Goal: Task Accomplishment & Management: Manage account settings

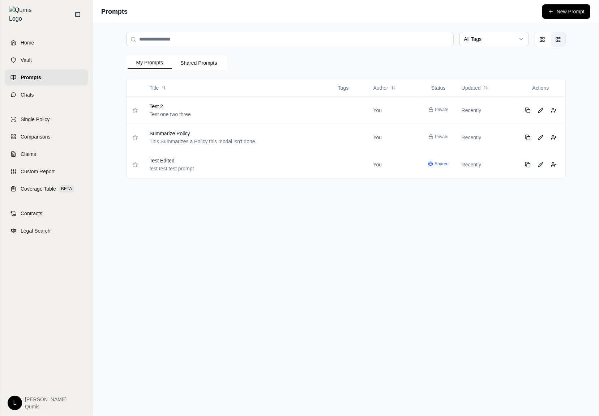
click at [389, 296] on div "All Tags My Prompts Shared Prompts Title Tags Author Status Updated Actions Tes…" at bounding box center [346, 219] width 506 height 392
click at [538, 44] on button "Grid view" at bounding box center [542, 39] width 14 height 14
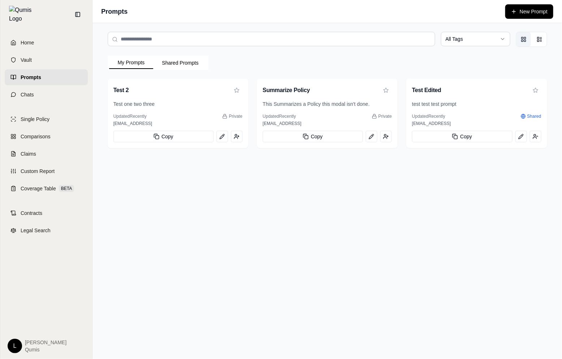
click at [317, 172] on div "All Tags My Prompts Shared Prompts Test 2 Test one two three Updated Recently P…" at bounding box center [327, 191] width 469 height 336
click at [543, 39] on button "List view" at bounding box center [539, 39] width 14 height 14
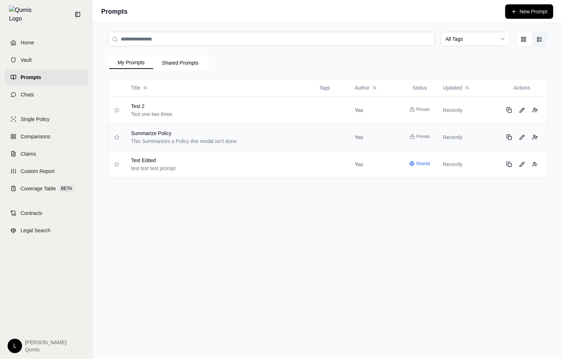
click at [263, 130] on div "Summarize Policy" at bounding box center [212, 133] width 162 height 7
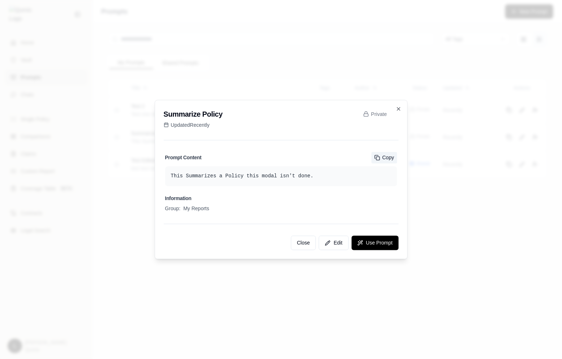
click at [378, 153] on button "Copy" at bounding box center [384, 158] width 26 height 12
click at [449, 245] on div at bounding box center [281, 179] width 562 height 359
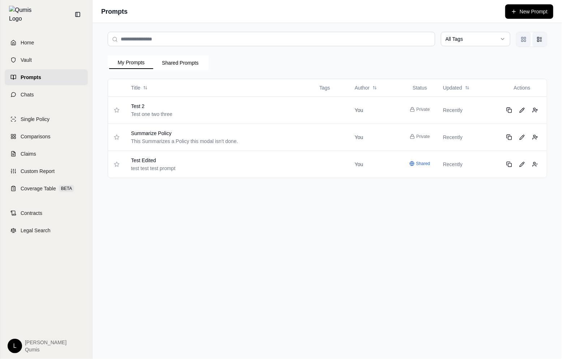
click at [526, 38] on button "Grid view" at bounding box center [523, 39] width 14 height 14
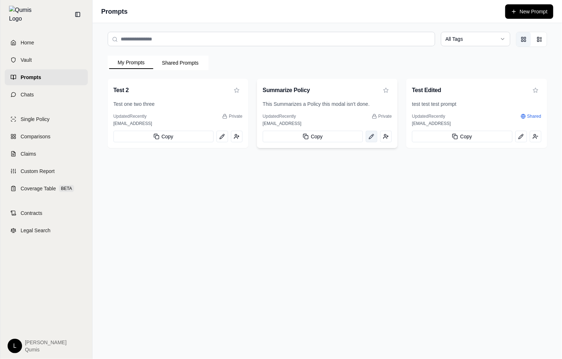
click at [374, 140] on button "View prompt: Summarize Policy" at bounding box center [372, 137] width 12 height 12
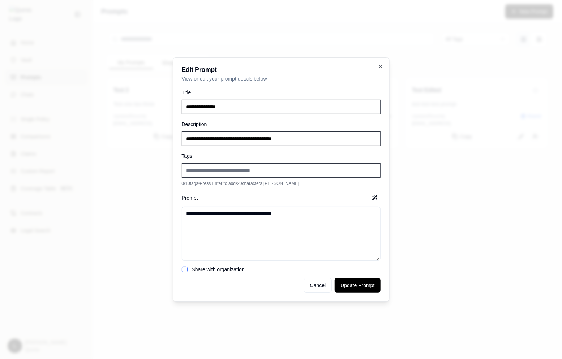
click at [341, 198] on div "Prompt" at bounding box center [281, 198] width 199 height 12
click at [213, 275] on form "**********" at bounding box center [281, 190] width 199 height 205
click at [215, 272] on label "Share with organization" at bounding box center [218, 270] width 53 height 6
click at [188, 272] on button "Share with organization" at bounding box center [185, 270] width 6 height 6
click at [215, 272] on label "Share with organization" at bounding box center [218, 270] width 53 height 6
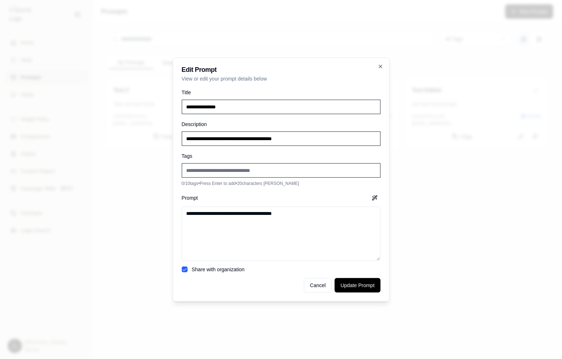
click at [188, 272] on button "Share with organization" at bounding box center [185, 270] width 6 height 6
click at [314, 289] on button "Cancel" at bounding box center [318, 285] width 28 height 14
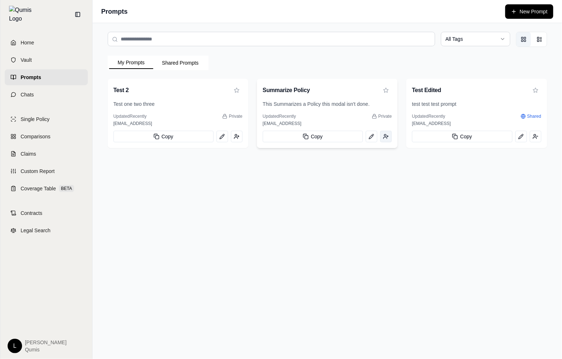
click at [384, 139] on icon "View prompt: Summarize Policy" at bounding box center [386, 137] width 6 height 6
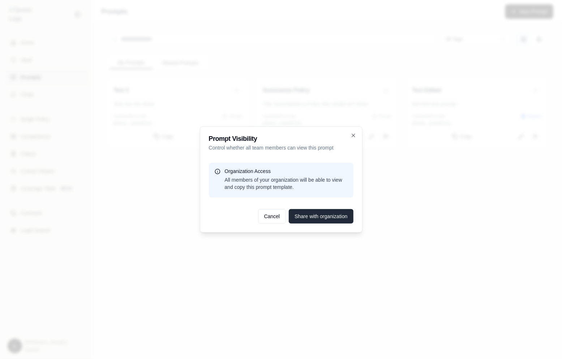
click at [318, 219] on button "Share with organization" at bounding box center [321, 216] width 64 height 14
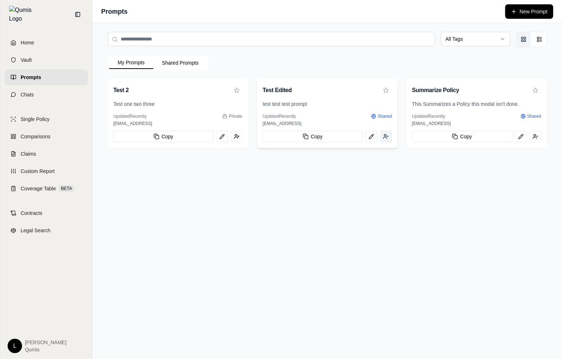
click at [386, 140] on button "View prompt: Test Edited" at bounding box center [386, 137] width 12 height 12
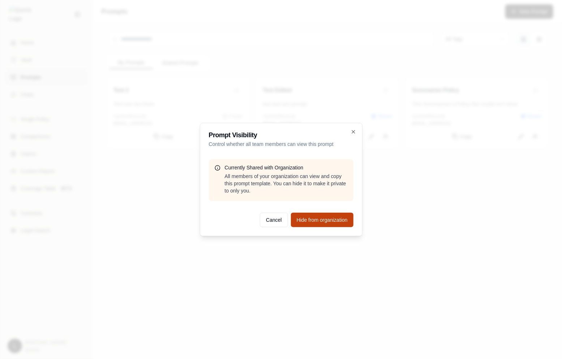
click at [339, 223] on button "Hide from organization" at bounding box center [322, 220] width 63 height 14
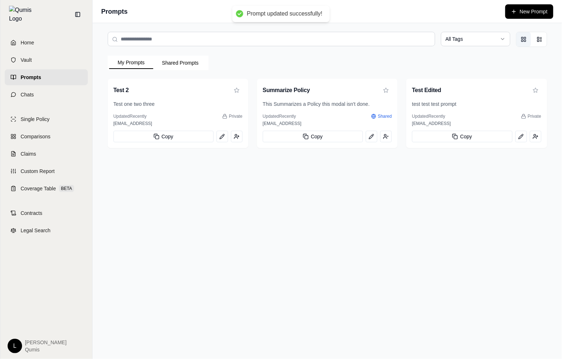
click at [407, 42] on input "search" at bounding box center [271, 39] width 327 height 14
type input "****"
click at [338, 90] on div "Summarize Policy" at bounding box center [327, 91] width 129 height 12
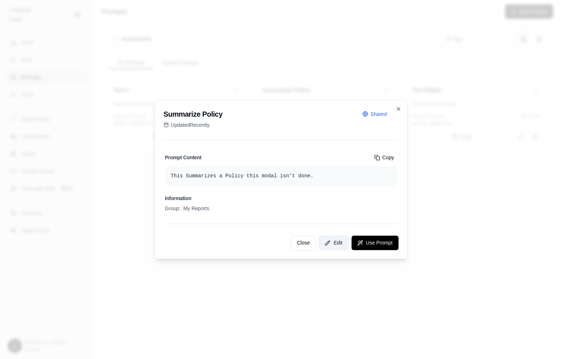
click at [331, 248] on button "Edit" at bounding box center [334, 243] width 30 height 14
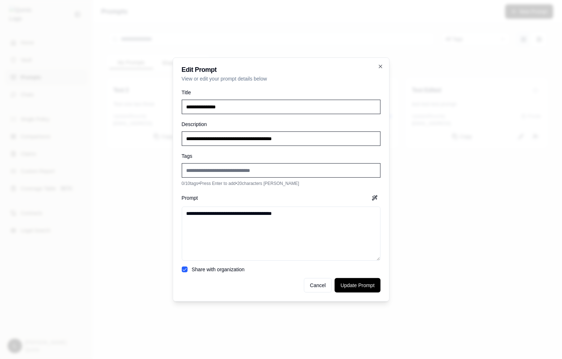
click at [288, 173] on input "Add new tag" at bounding box center [281, 170] width 199 height 14
type input "******"
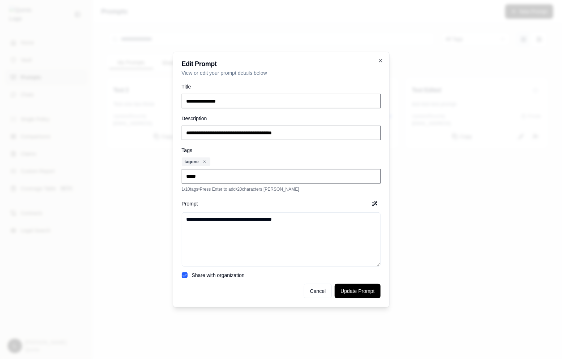
type input "******"
click at [297, 234] on textarea "**********" at bounding box center [281, 239] width 199 height 54
click at [326, 293] on button "Cancel" at bounding box center [318, 291] width 28 height 14
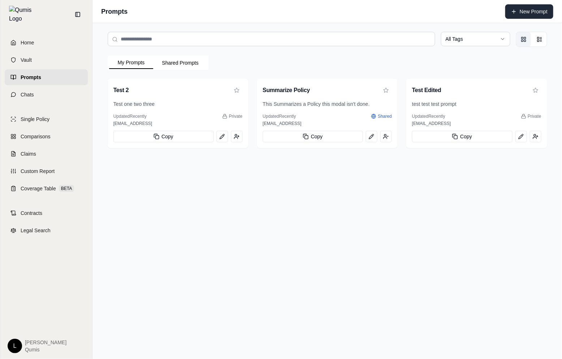
click at [540, 8] on button "New Prompt" at bounding box center [529, 11] width 48 height 14
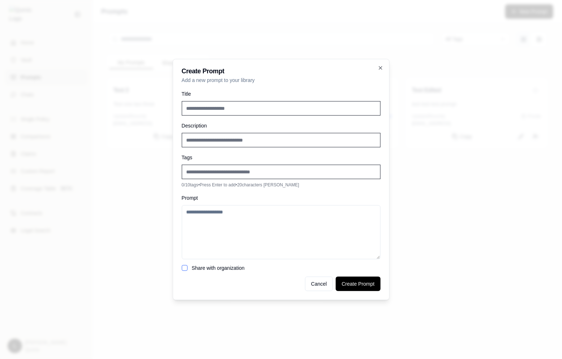
click at [518, 53] on div at bounding box center [281, 179] width 562 height 359
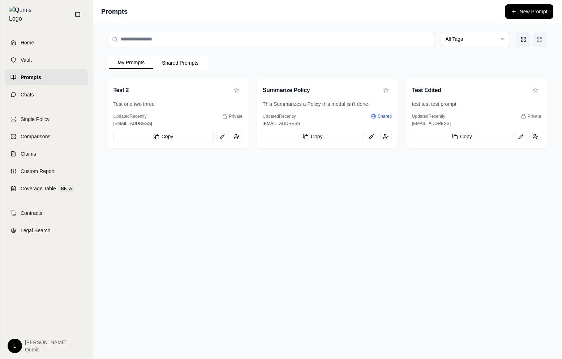
click at [534, 39] on button "List view" at bounding box center [539, 39] width 14 height 14
